Goal: Task Accomplishment & Management: Manage account settings

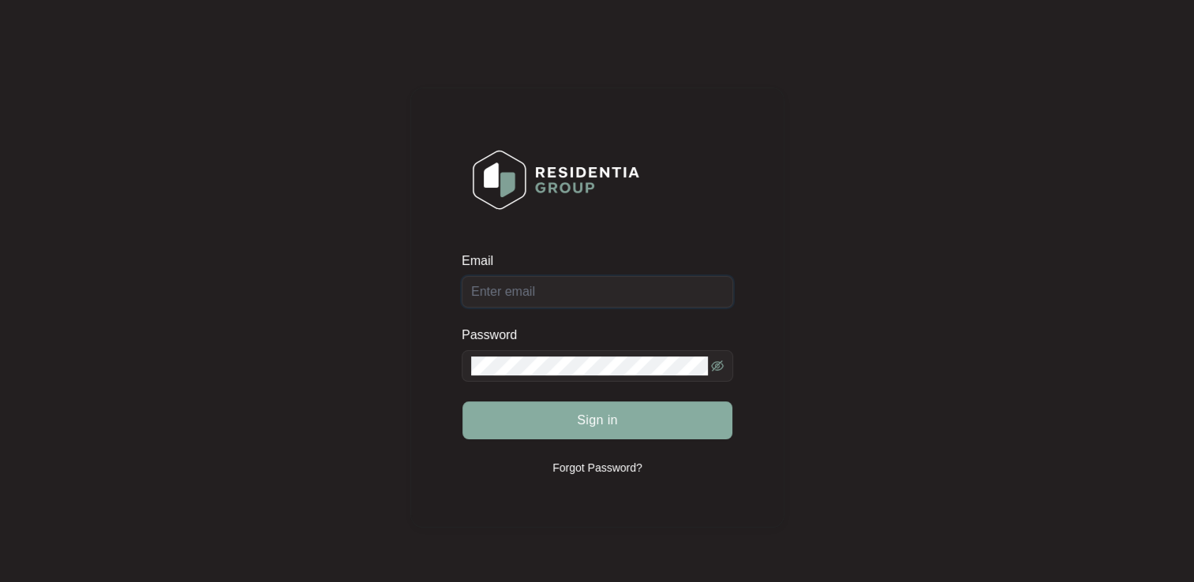
type input "[EMAIL_ADDRESS][DOMAIN_NAME]"
click at [589, 418] on span "Sign in" at bounding box center [597, 420] width 41 height 19
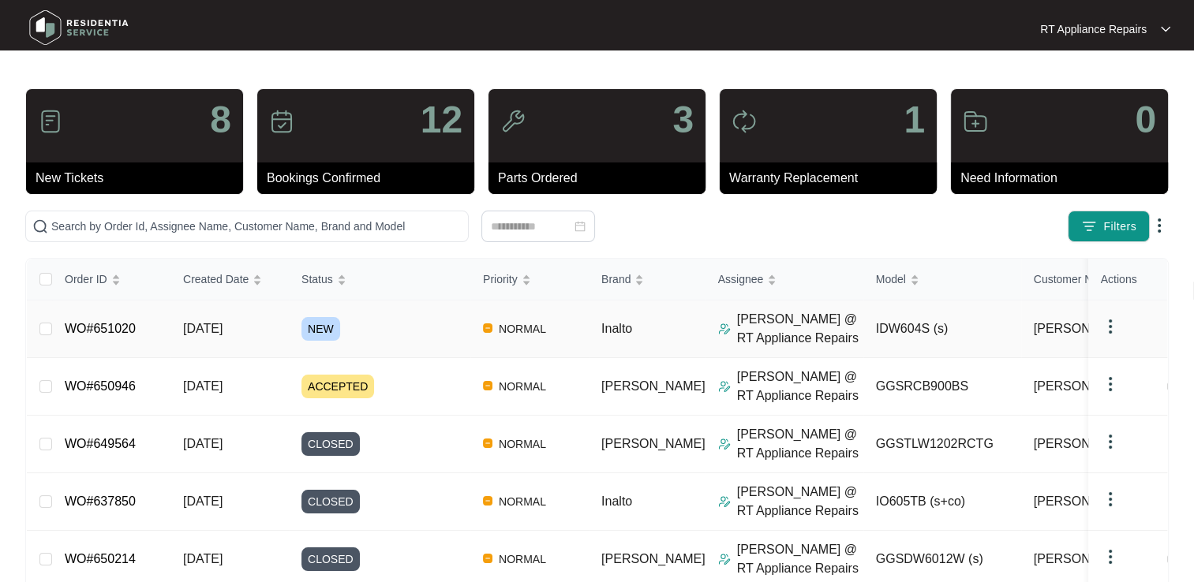
click at [126, 330] on link "WO#651020" at bounding box center [100, 328] width 71 height 13
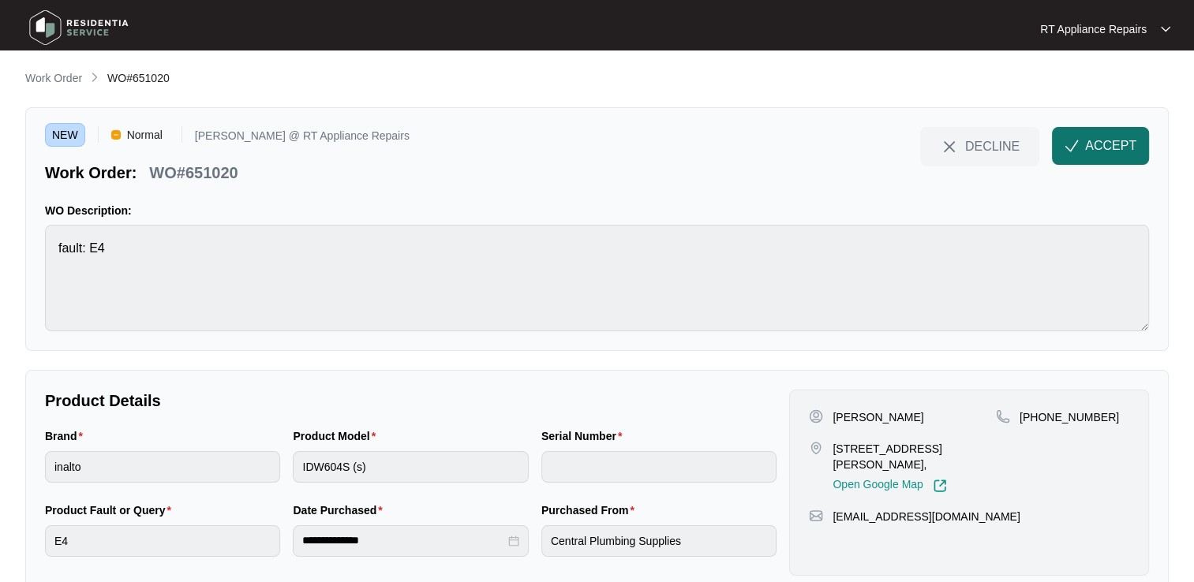
click at [1096, 150] on span "ACCEPT" at bounding box center [1110, 146] width 51 height 19
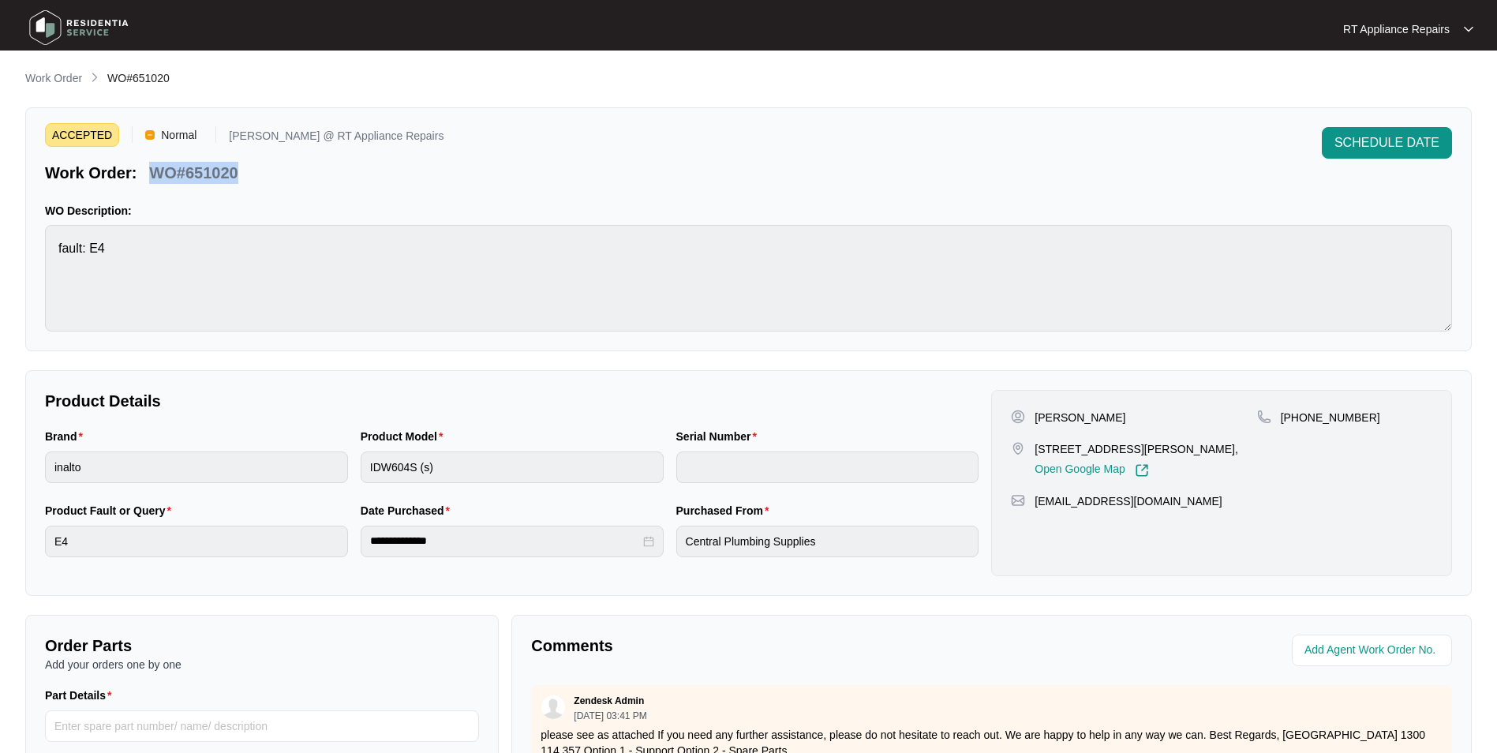
drag, startPoint x: 154, startPoint y: 171, endPoint x: 241, endPoint y: 170, distance: 86.8
click at [241, 170] on div "WO#651020" at bounding box center [193, 170] width 101 height 28
copy p "WO#651020"
click at [421, 186] on div "ACCEPTED Normal [PERSON_NAME] @ RT Appliance Repairs Work Order: WO#651020 SCHE…" at bounding box center [748, 229] width 1446 height 244
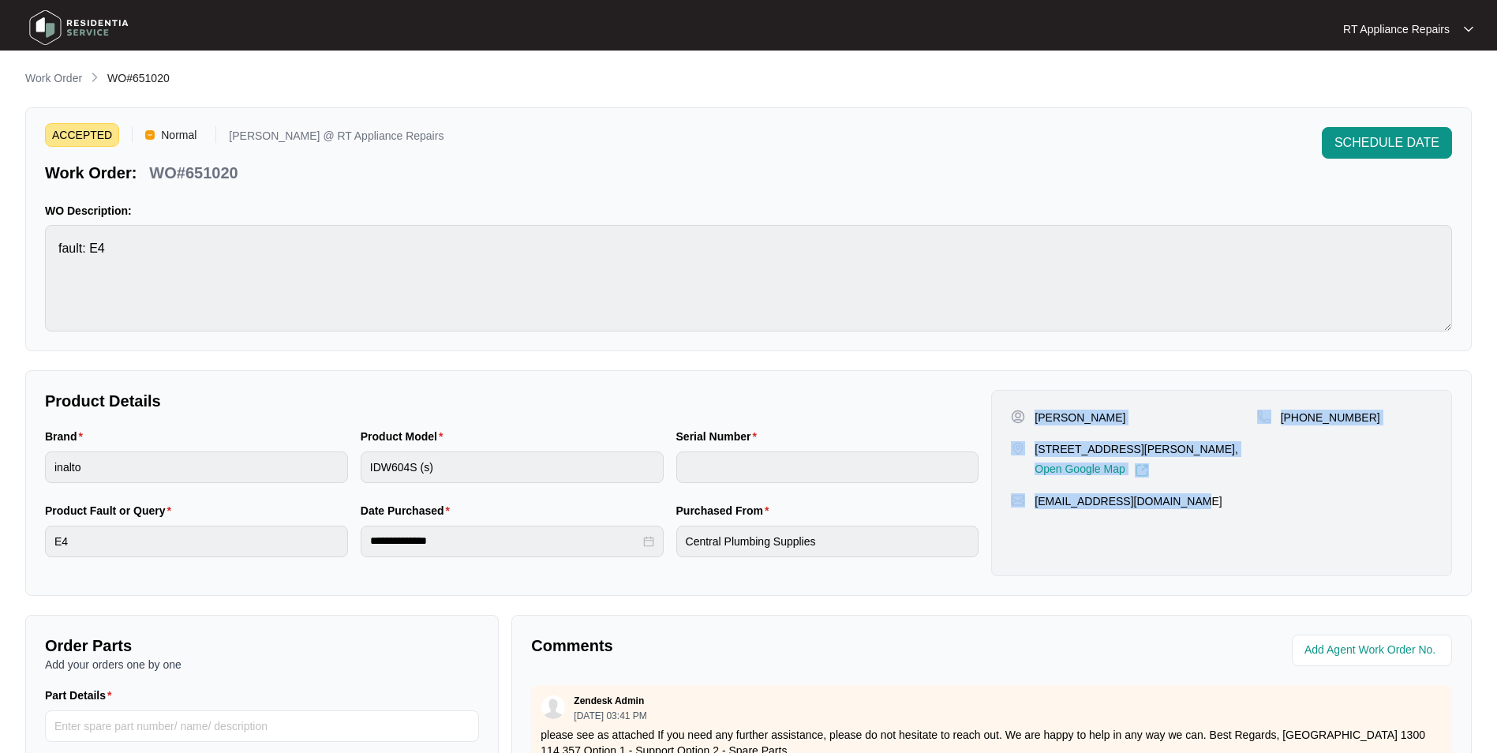
drag, startPoint x: 1036, startPoint y: 417, endPoint x: 1162, endPoint y: 497, distance: 149.1
click at [1179, 496] on div "[PERSON_NAME] [STREET_ADDRESS][PERSON_NAME], Open Google Map [PHONE_NUMBER] [EM…" at bounding box center [1221, 483] width 461 height 186
copy div "[PERSON_NAME] [STREET_ADDRESS][PERSON_NAME], Open Google Map [PHONE_NUMBER] [EM…"
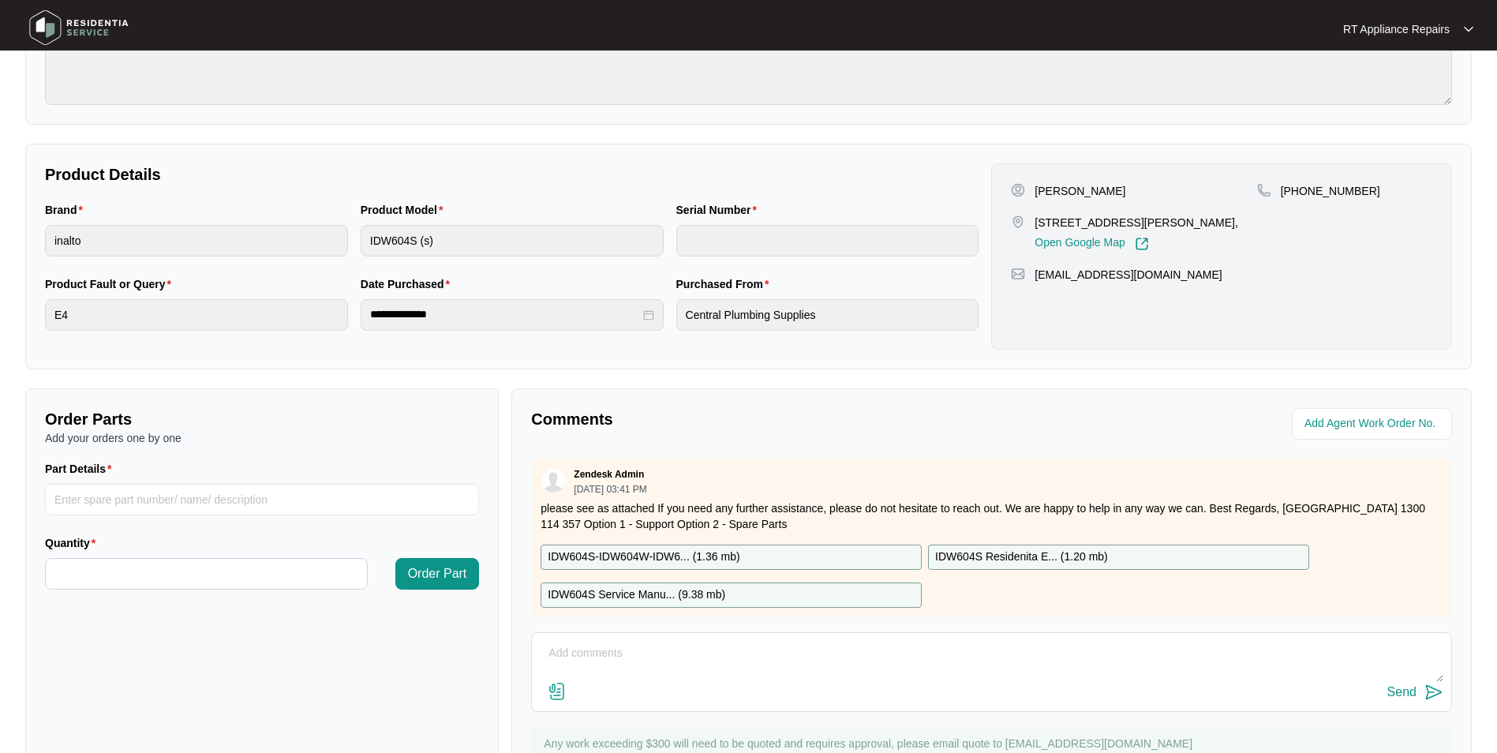
scroll to position [237, 0]
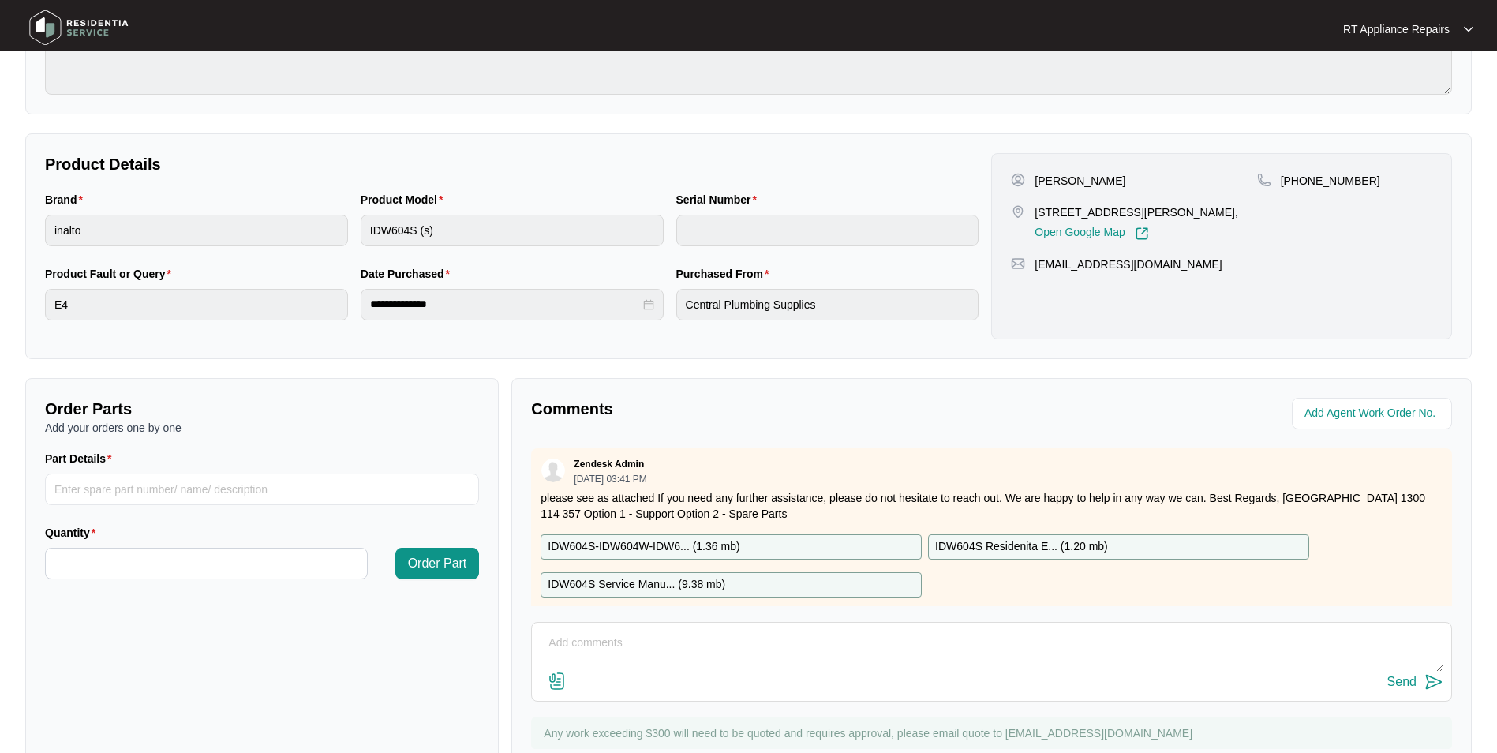
click at [717, 580] on p "IDW604S Service Manu... ( 9.38 mb )" at bounding box center [637, 584] width 178 height 17
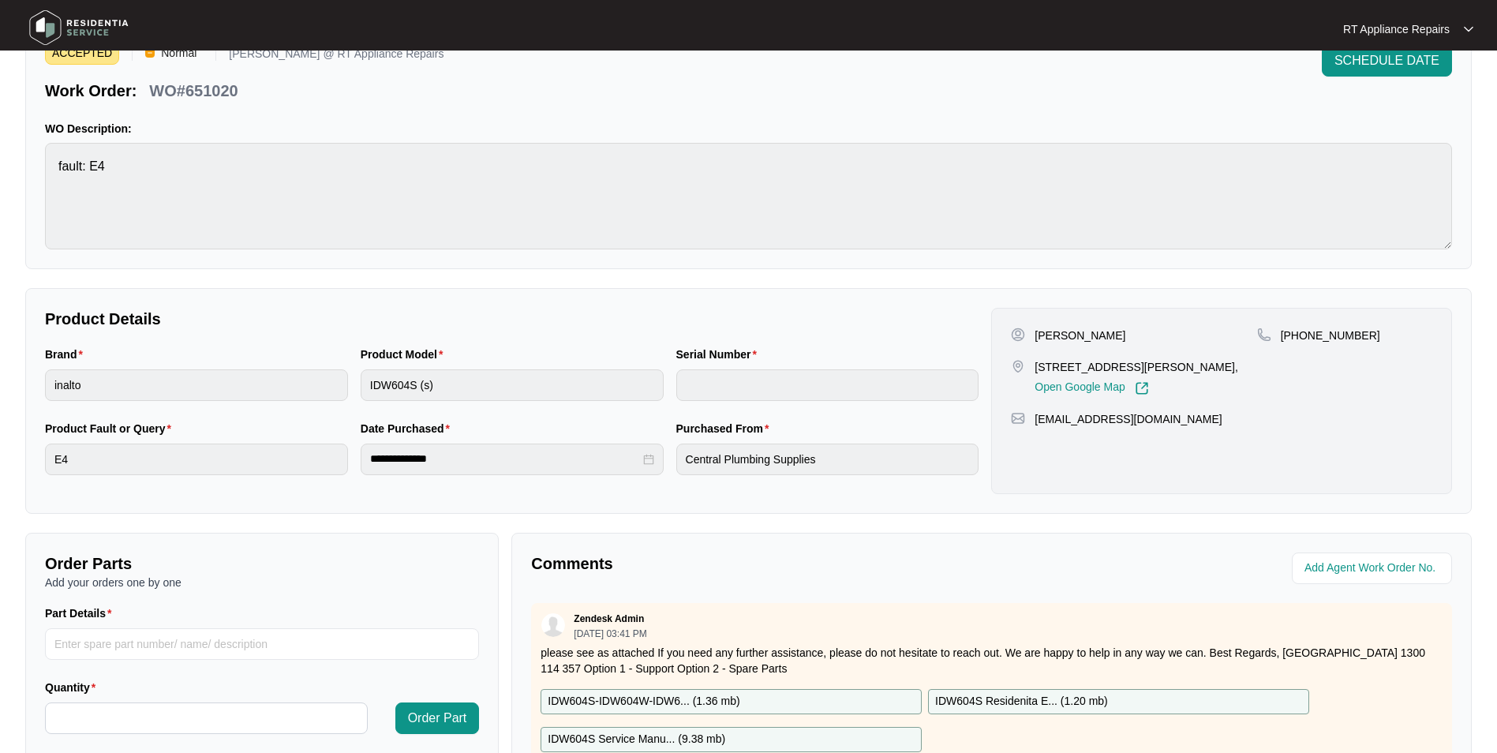
scroll to position [79, 0]
